Goal: Task Accomplishment & Management: Use online tool/utility

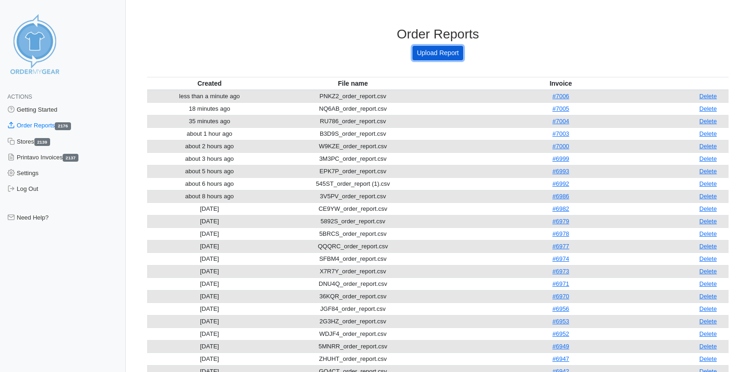
click at [434, 55] on link "Upload Report" at bounding box center [437, 53] width 50 height 14
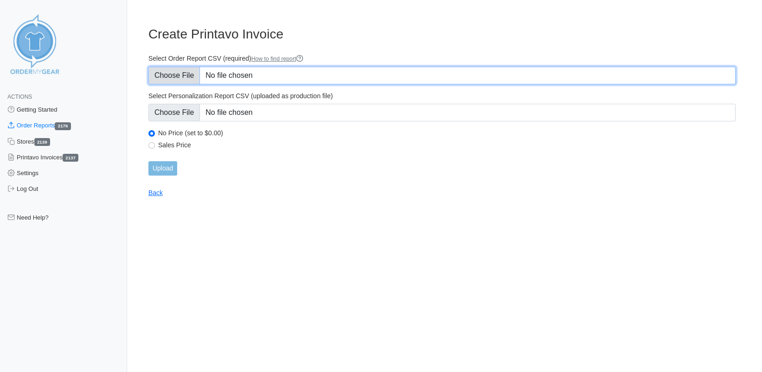
click at [181, 80] on input "Select Order Report CSV (required) How to find report" at bounding box center [441, 76] width 587 height 18
click at [177, 77] on input "Select Order Report CSV (required) How to find report" at bounding box center [441, 76] width 587 height 18
type input "C:\fakepath\74YNH_order_report.csv"
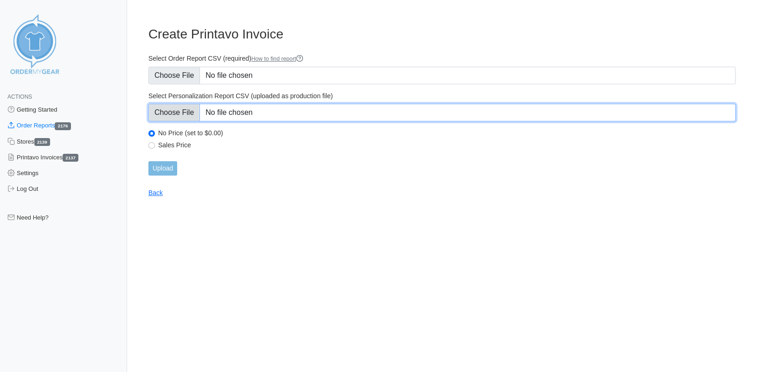
click at [180, 109] on input "Select Personalization Report CSV (uploaded as production file)" at bounding box center [441, 113] width 587 height 18
type input "C:\fakepath\74YNH_personalization_report.csv"
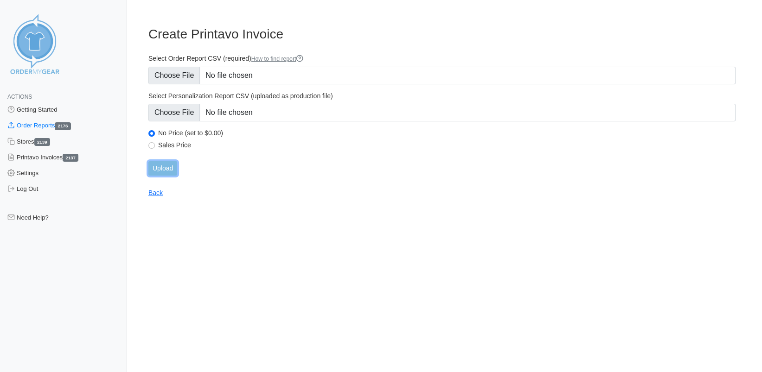
click at [168, 171] on input "Upload" at bounding box center [162, 168] width 29 height 14
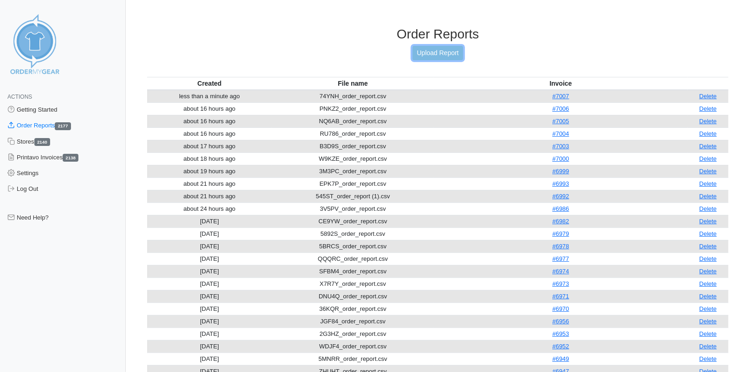
click at [438, 53] on link "Upload Report" at bounding box center [437, 53] width 50 height 14
